Goal: Task Accomplishment & Management: Use online tool/utility

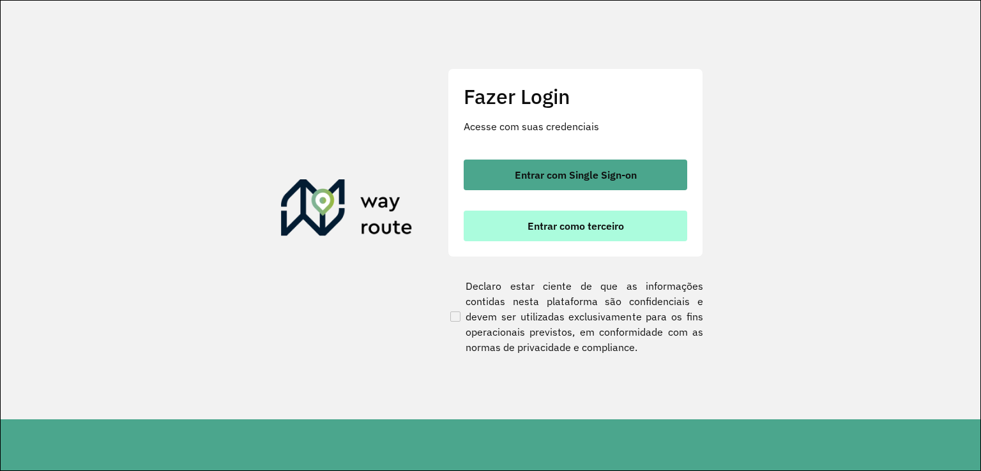
click at [511, 224] on button "Entrar como terceiro" at bounding box center [576, 226] width 224 height 31
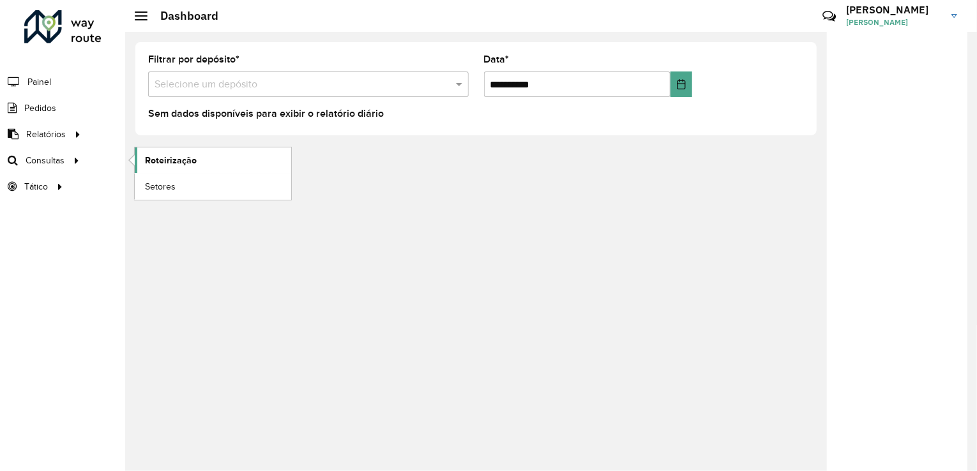
click at [186, 162] on span "Roteirização" at bounding box center [171, 160] width 52 height 13
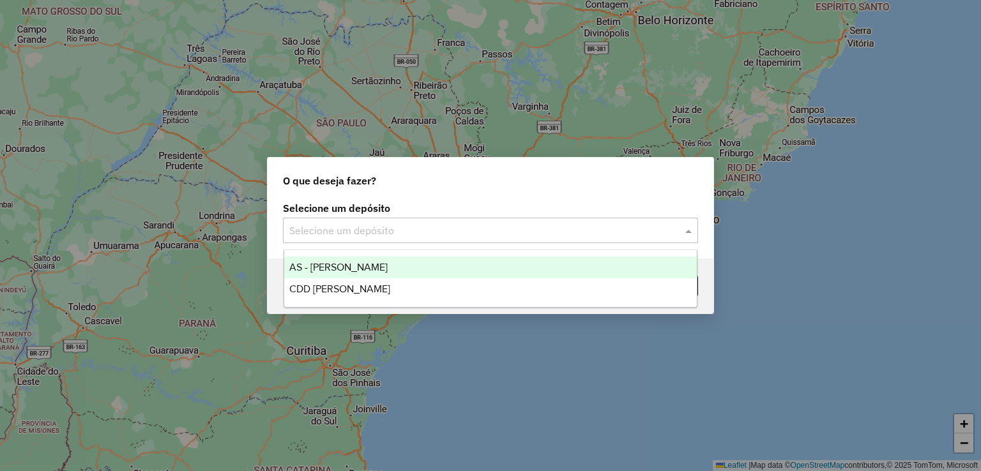
click at [665, 233] on input "text" at bounding box center [477, 231] width 377 height 15
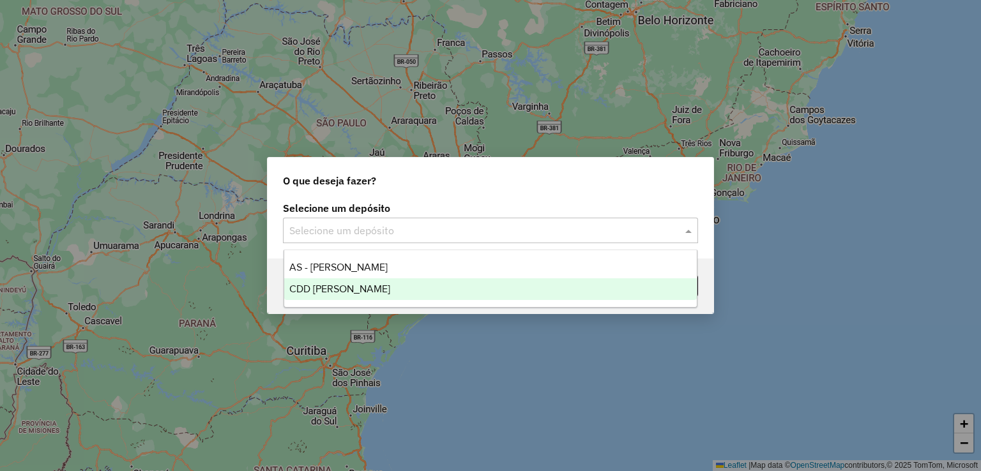
click at [584, 281] on div "CDD [PERSON_NAME]" at bounding box center [490, 289] width 413 height 22
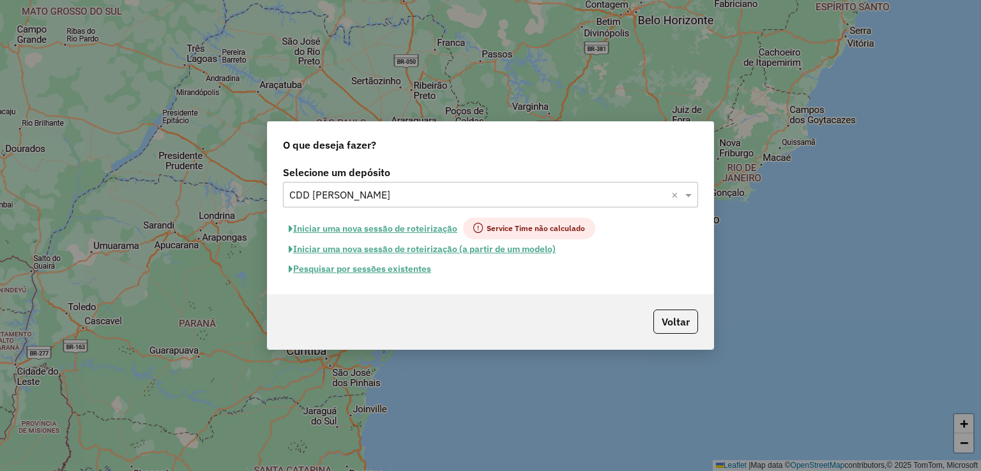
click at [399, 268] on button "Pesquisar por sessões existentes" at bounding box center [360, 269] width 154 height 20
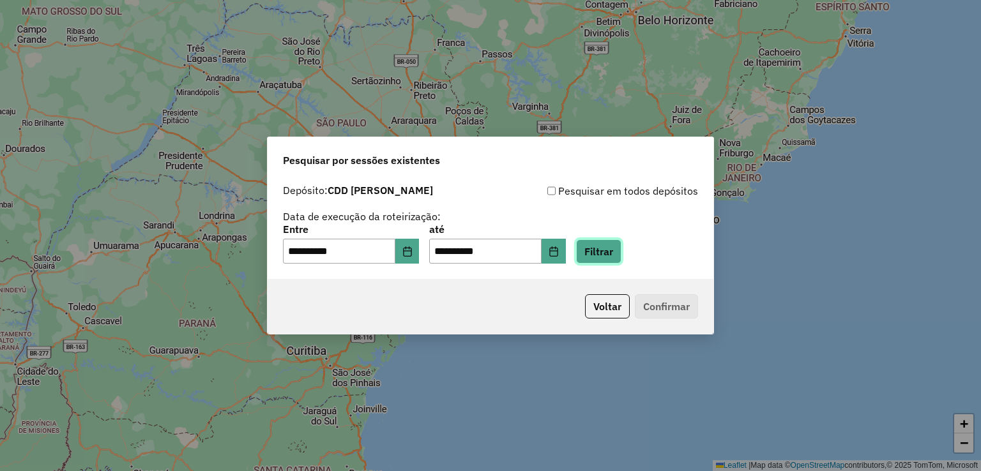
click at [621, 257] on button "Filtrar" at bounding box center [598, 252] width 45 height 24
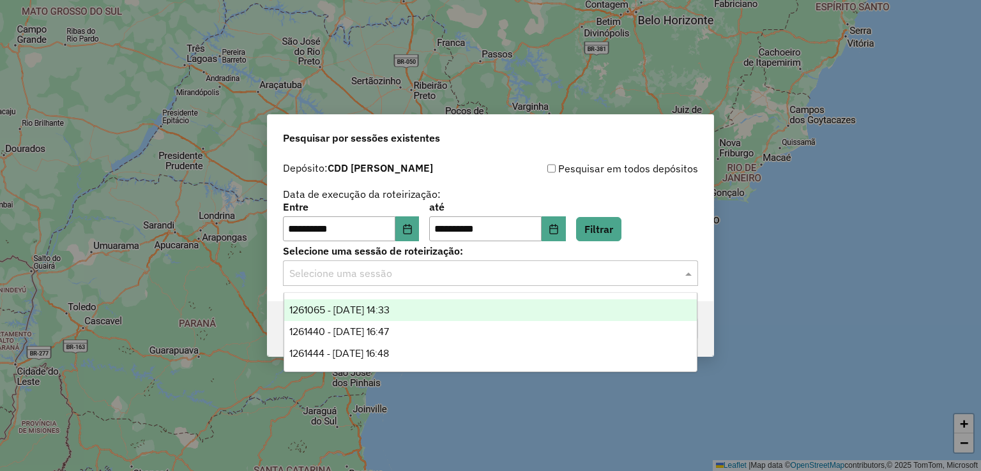
click at [528, 271] on input "text" at bounding box center [477, 273] width 377 height 15
click at [465, 314] on div "1261065 - [DATE] 14:33" at bounding box center [490, 311] width 413 height 22
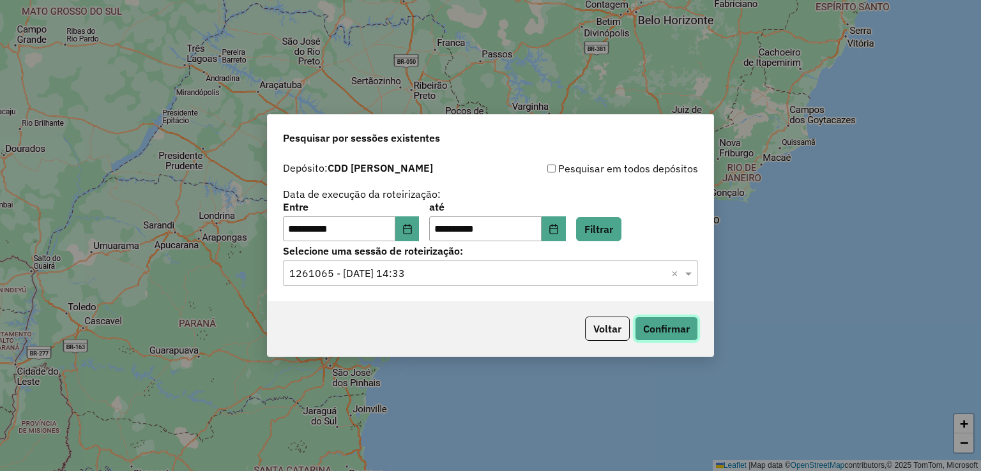
click at [661, 326] on button "Confirmar" at bounding box center [666, 329] width 63 height 24
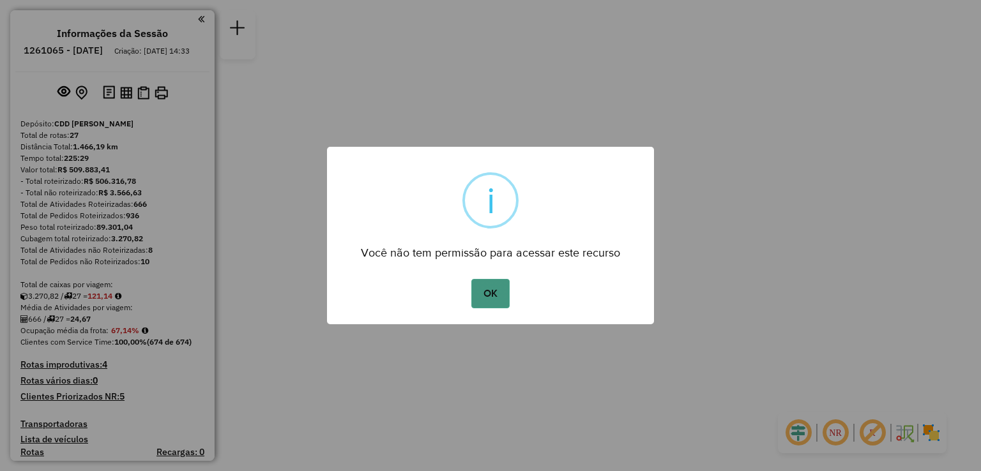
click at [506, 300] on button "OK" at bounding box center [490, 293] width 38 height 29
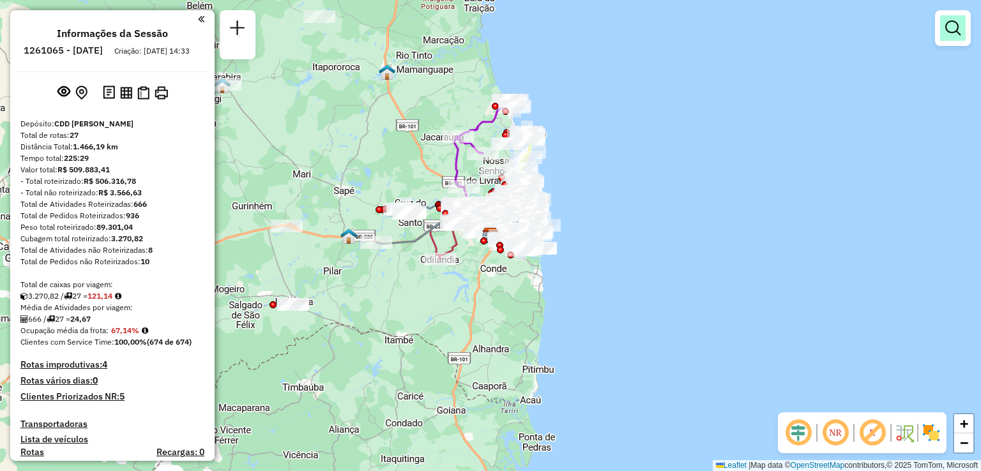
click at [951, 31] on em at bounding box center [952, 27] width 15 height 15
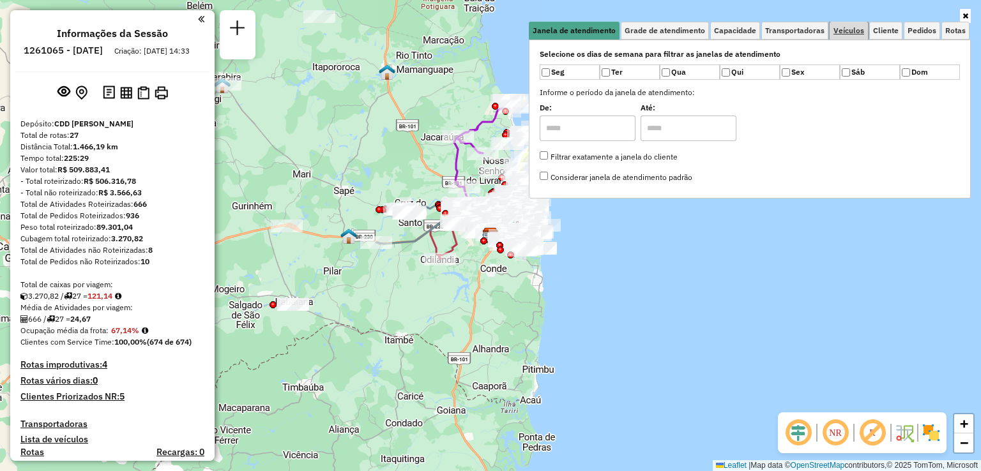
click at [845, 29] on span "Veículos" at bounding box center [848, 31] width 31 height 8
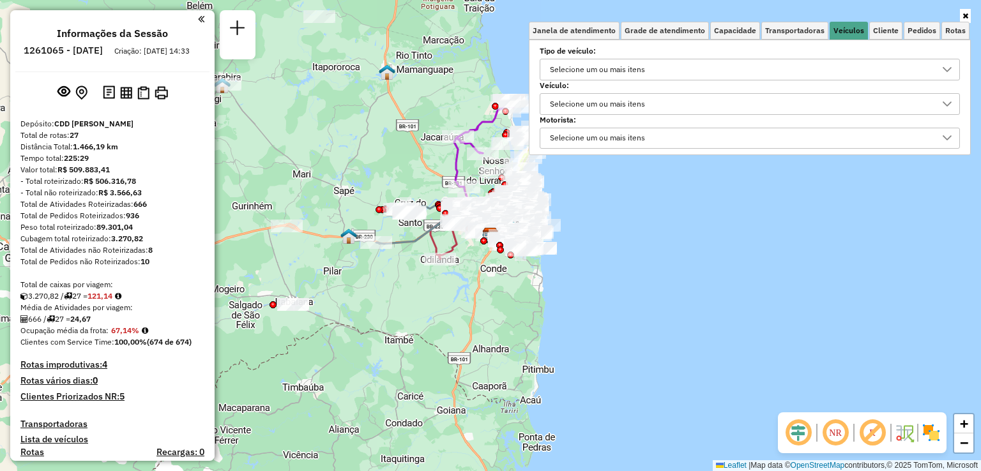
click at [630, 105] on div "Selecione um ou mais itens" at bounding box center [597, 104] width 104 height 20
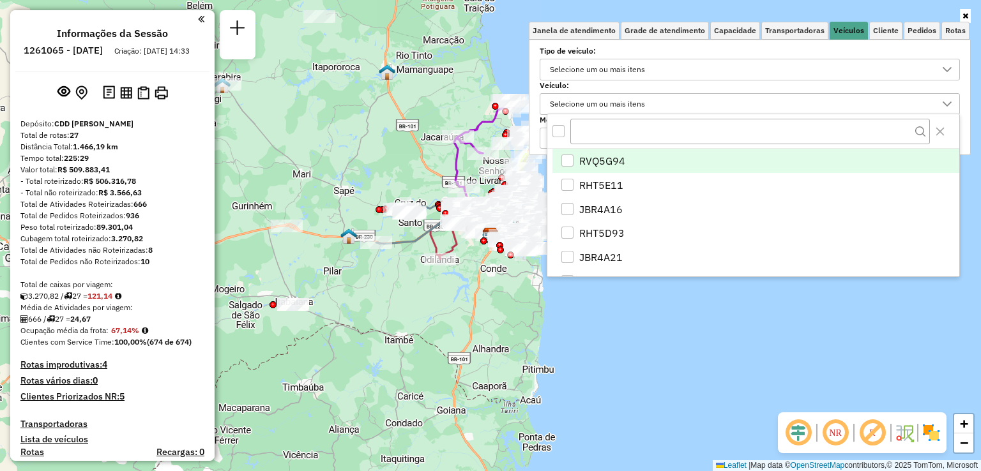
scroll to position [7, 45]
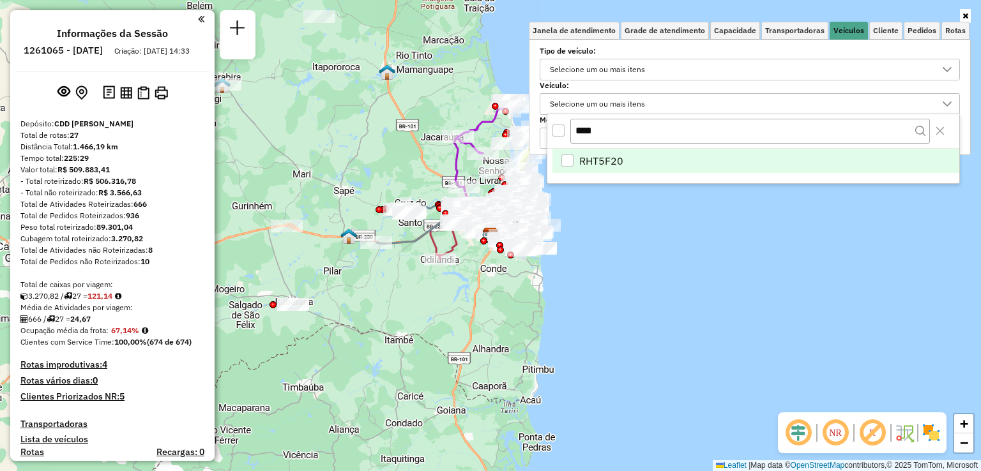
type input "****"
click at [607, 159] on span "RHT5F20" at bounding box center [601, 160] width 44 height 15
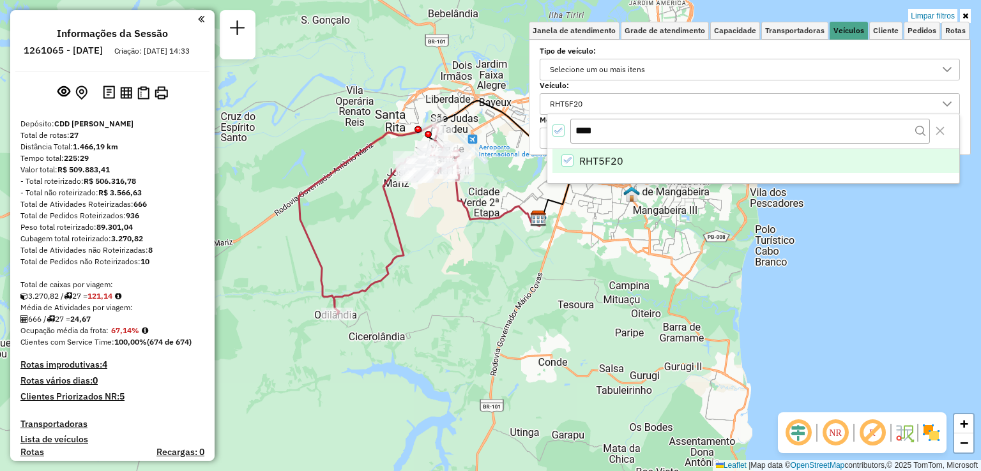
drag, startPoint x: 526, startPoint y: 268, endPoint x: 464, endPoint y: 300, distance: 68.8
click at [464, 300] on div "Limpar filtros Janela de atendimento Grade de atendimento Capacidade Transporta…" at bounding box center [490, 235] width 981 height 471
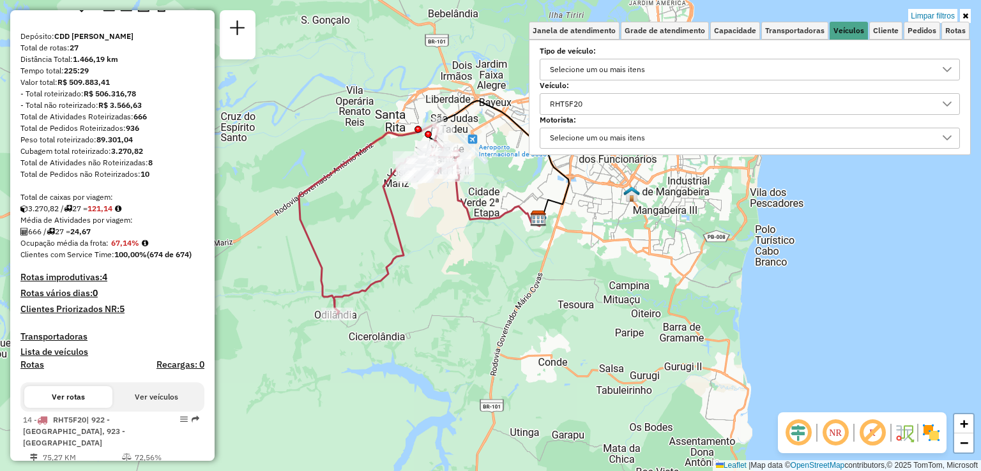
scroll to position [24, 0]
